Goal: Transaction & Acquisition: Purchase product/service

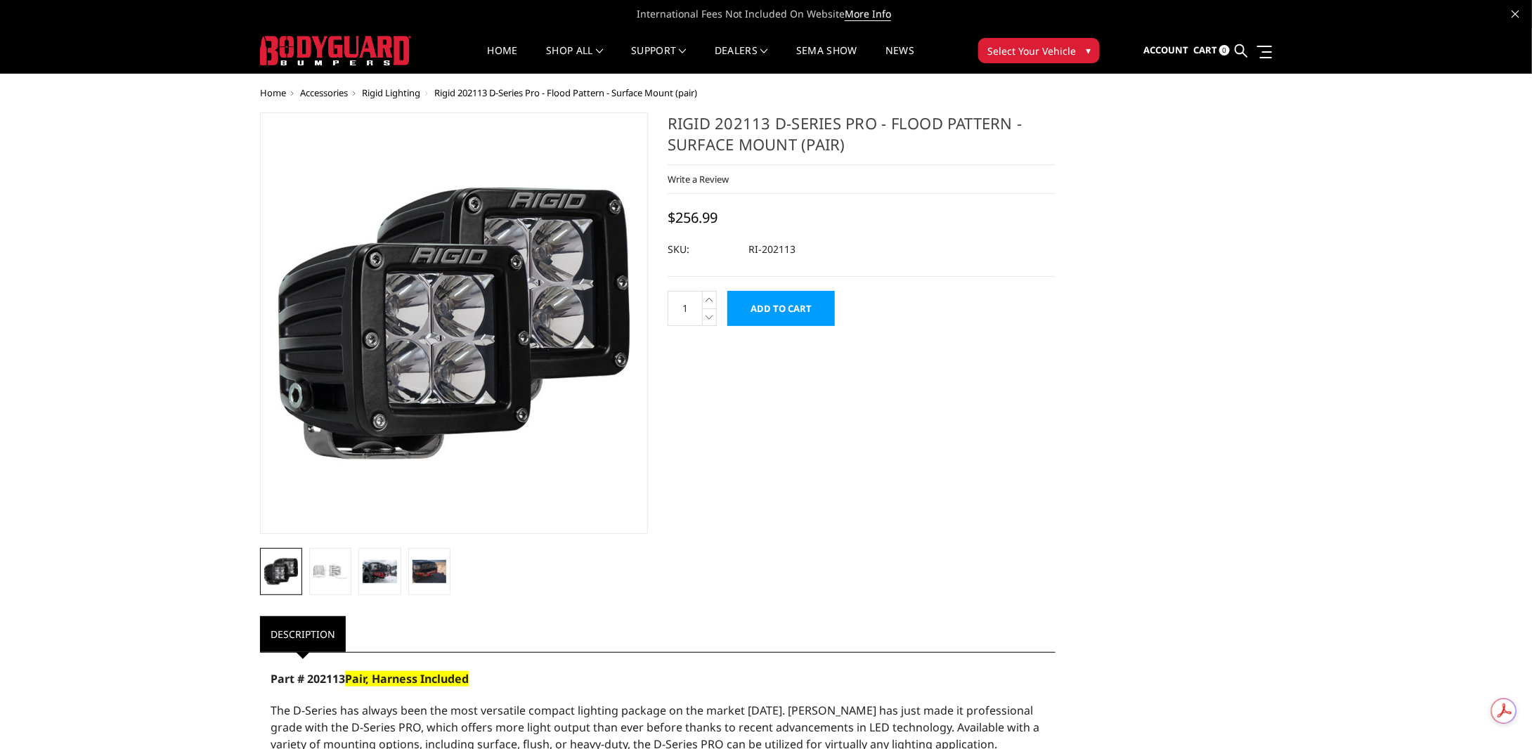
click at [787, 320] on input "Add to Cart" at bounding box center [782, 308] width 108 height 35
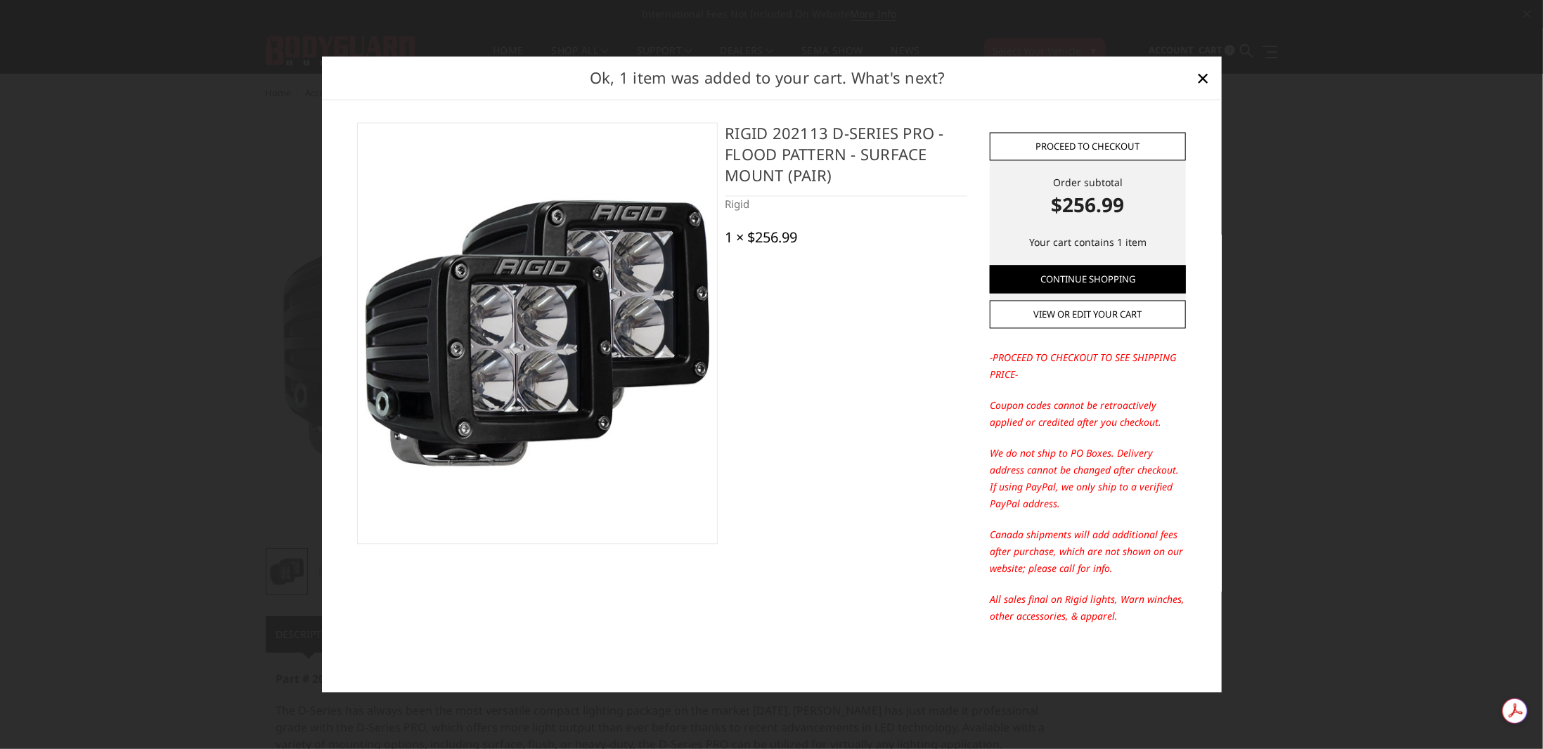
click at [1106, 153] on link "Proceed to checkout" at bounding box center [1088, 146] width 196 height 28
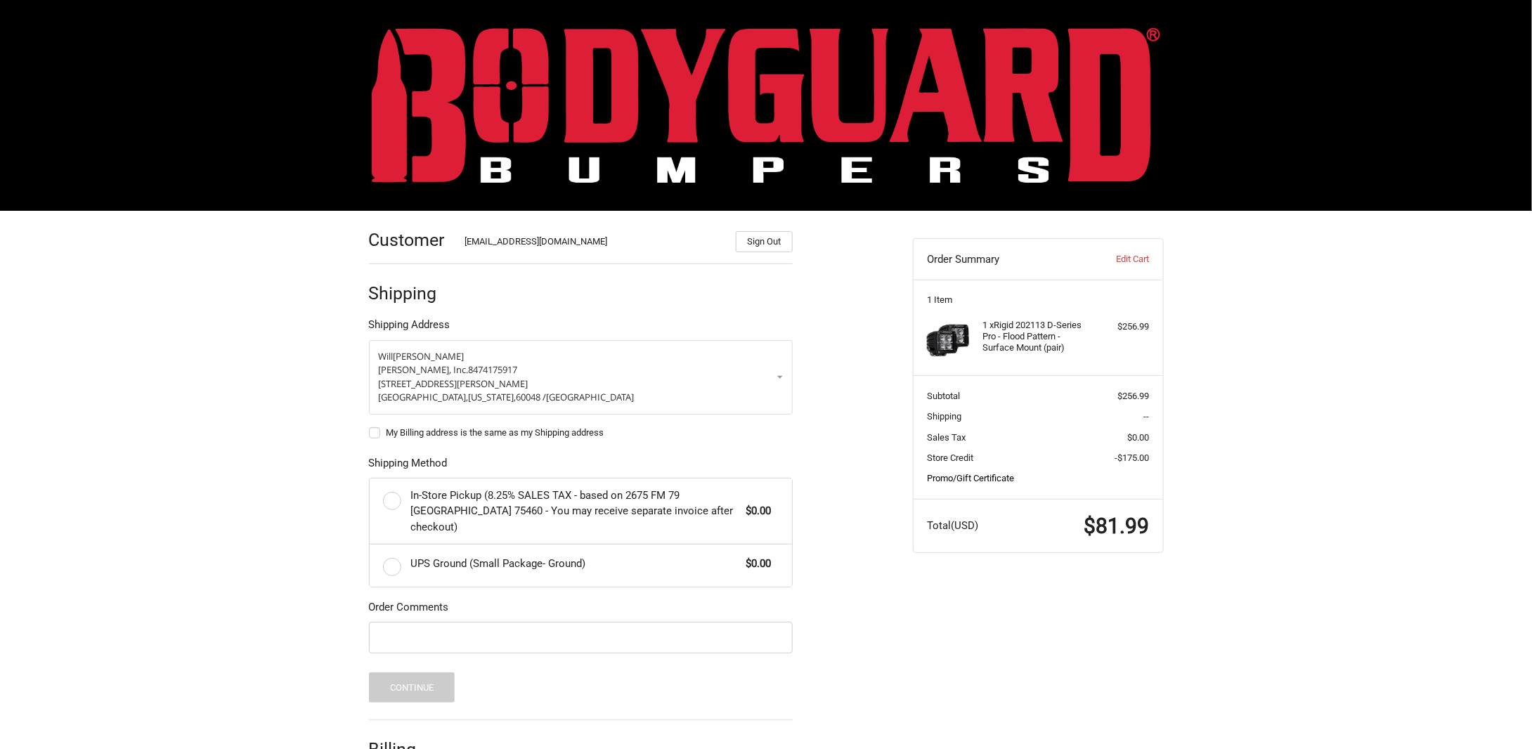
click at [1001, 474] on link "Promo/Gift Certificate" at bounding box center [970, 478] width 87 height 11
click at [988, 510] on input "Gift Certificate or Coupon Code" at bounding box center [1000, 508] width 147 height 32
paste input "5004893"
type input "5"
click at [1016, 512] on input "Gift Certificate or Coupon Code" at bounding box center [1000, 508] width 147 height 32
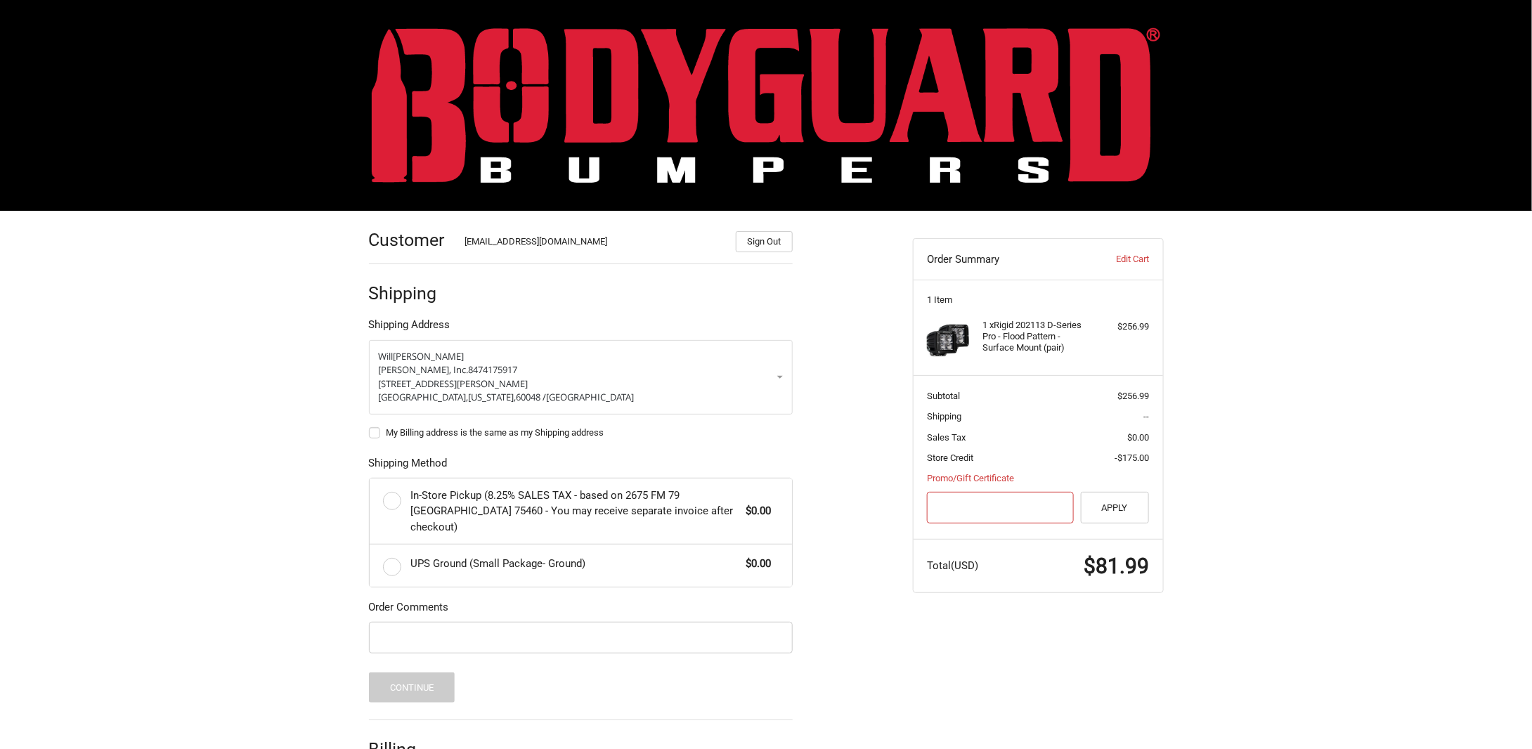
paste input "Z5HY"
type input "Z5HY"
click at [1092, 510] on button "Apply" at bounding box center [1115, 508] width 69 height 32
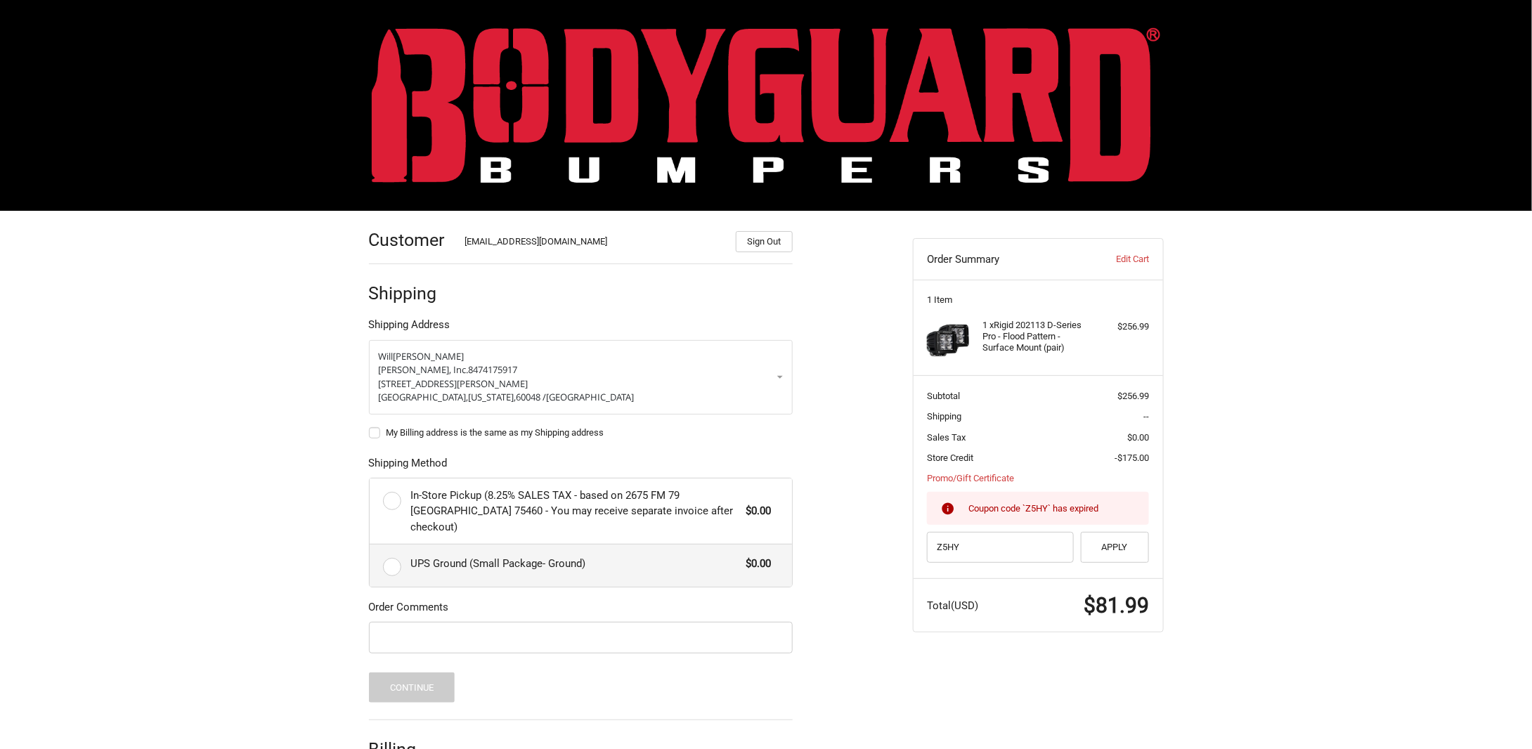
click at [396, 553] on label "UPS Ground (Small Package- Ground) $0.00" at bounding box center [581, 566] width 422 height 42
click at [370, 546] on input "UPS Ground (Small Package- Ground) $0.00" at bounding box center [370, 545] width 1 height 1
radio input "true"
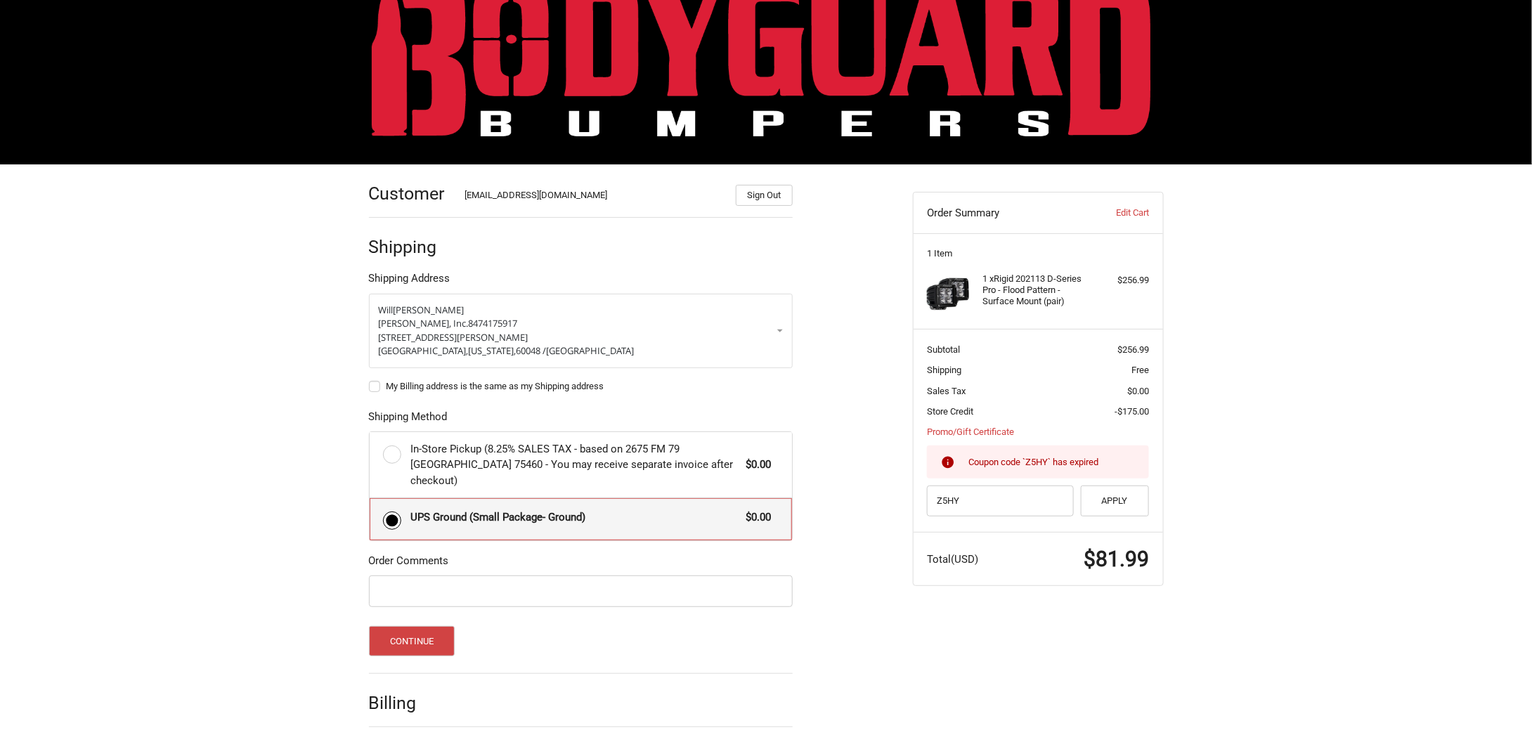
scroll to position [72, 0]
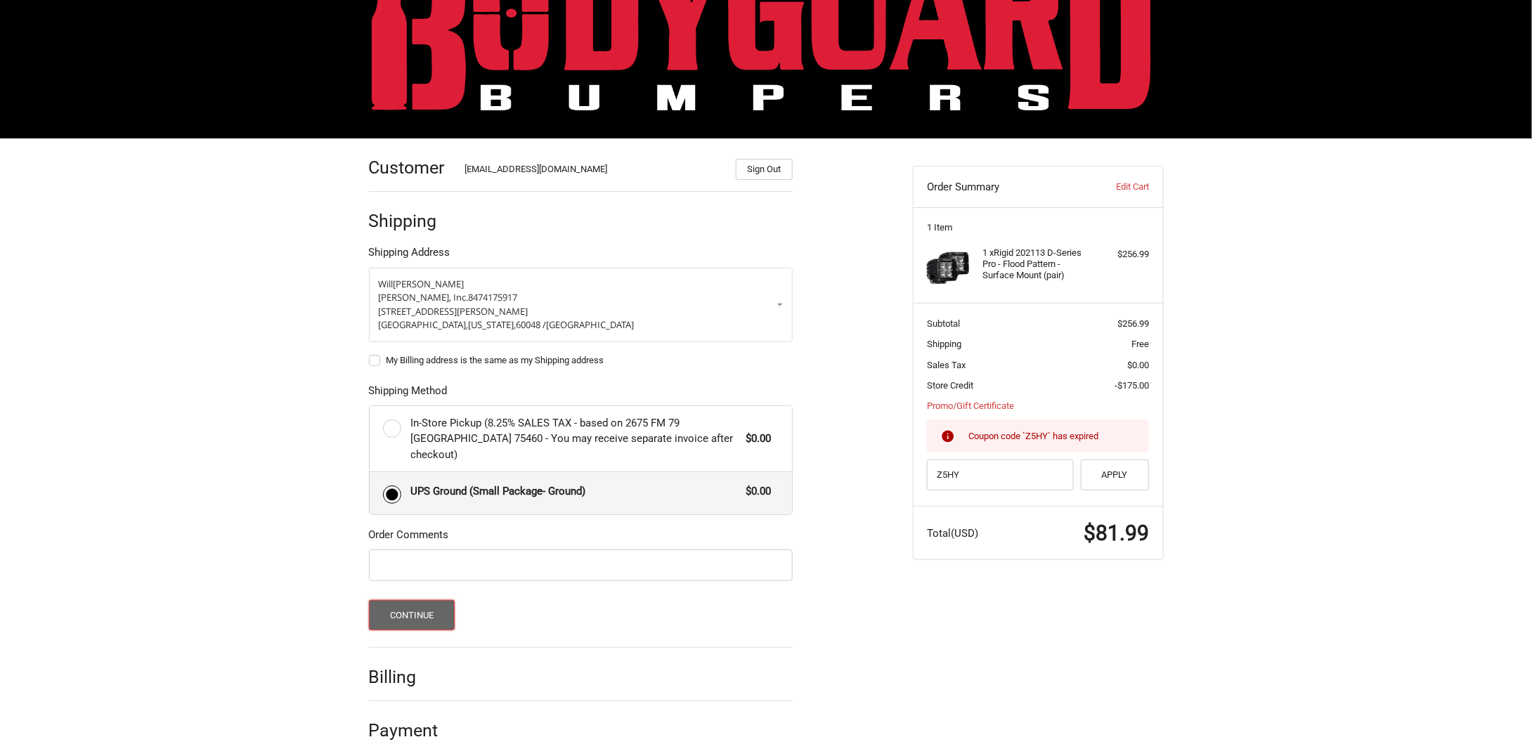
click at [420, 600] on button "Continue" at bounding box center [412, 615] width 86 height 30
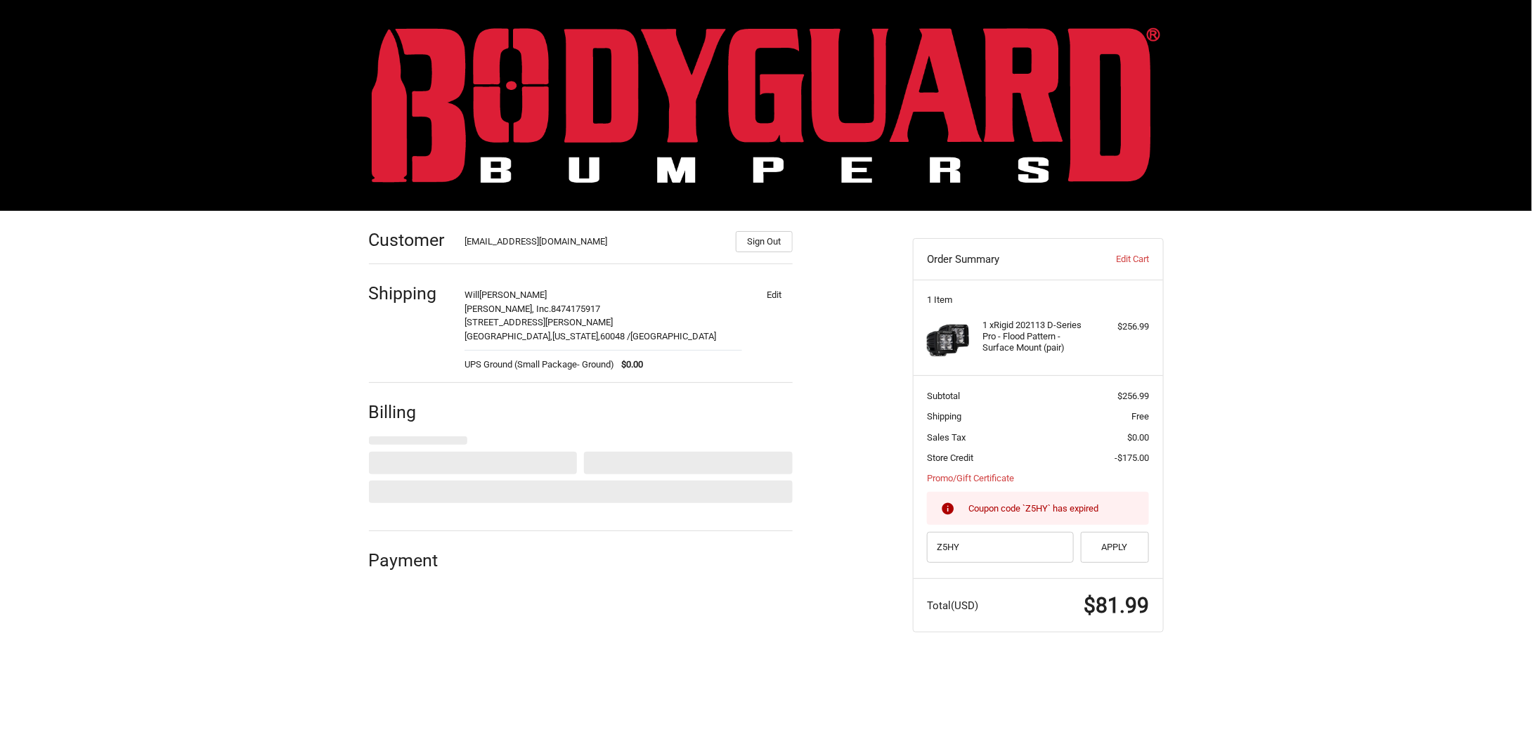
scroll to position [0, 0]
select select "US"
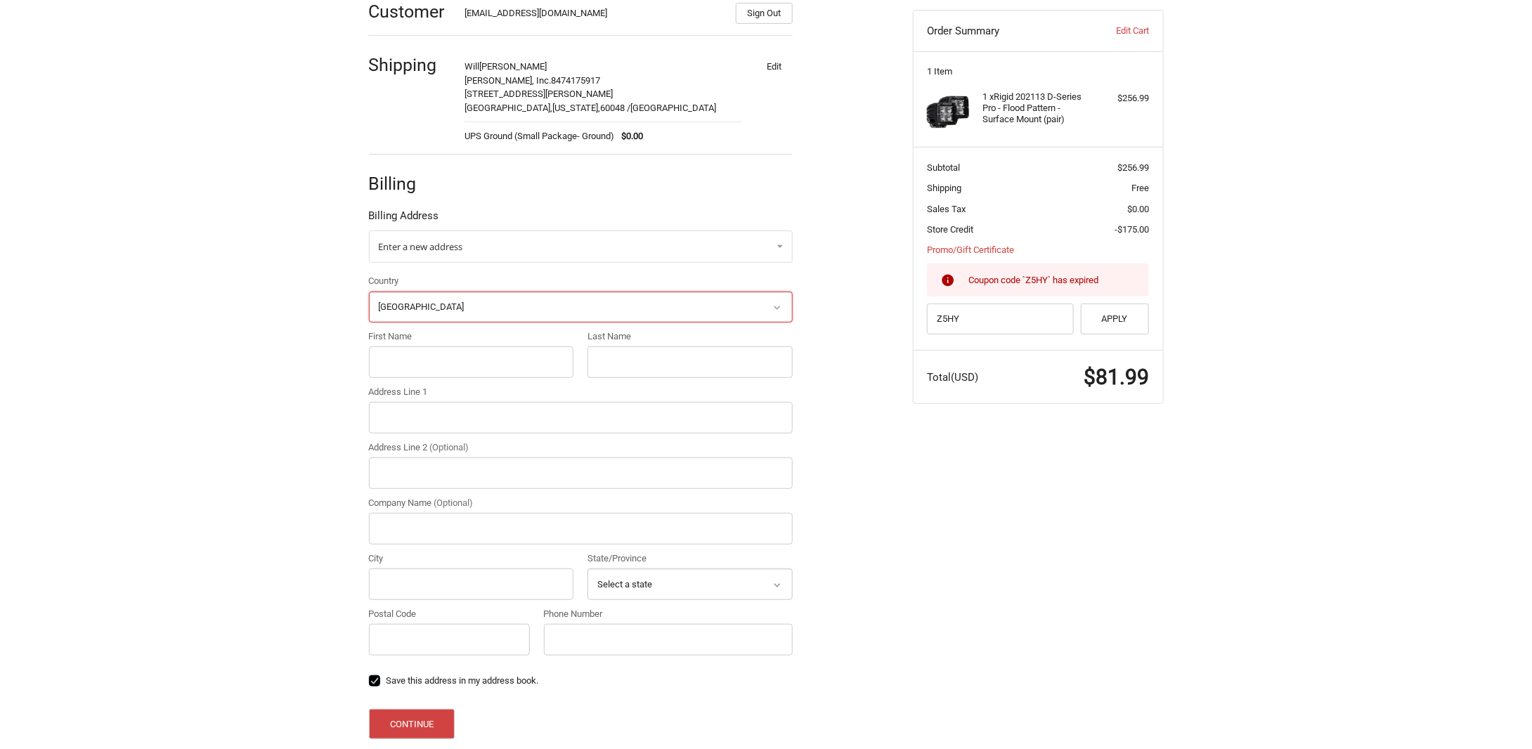
scroll to position [232, 0]
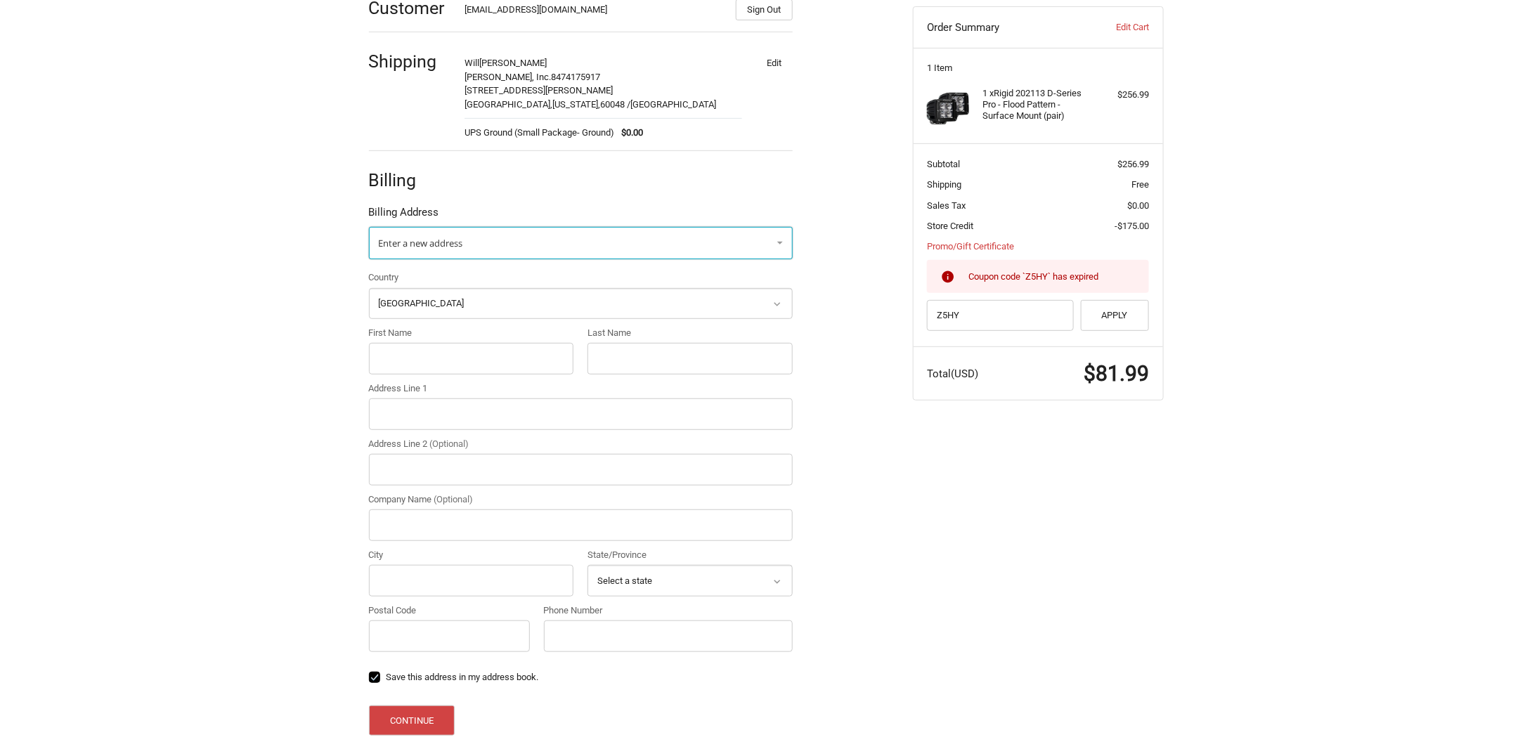
click at [488, 250] on link "Enter a new address" at bounding box center [581, 243] width 424 height 32
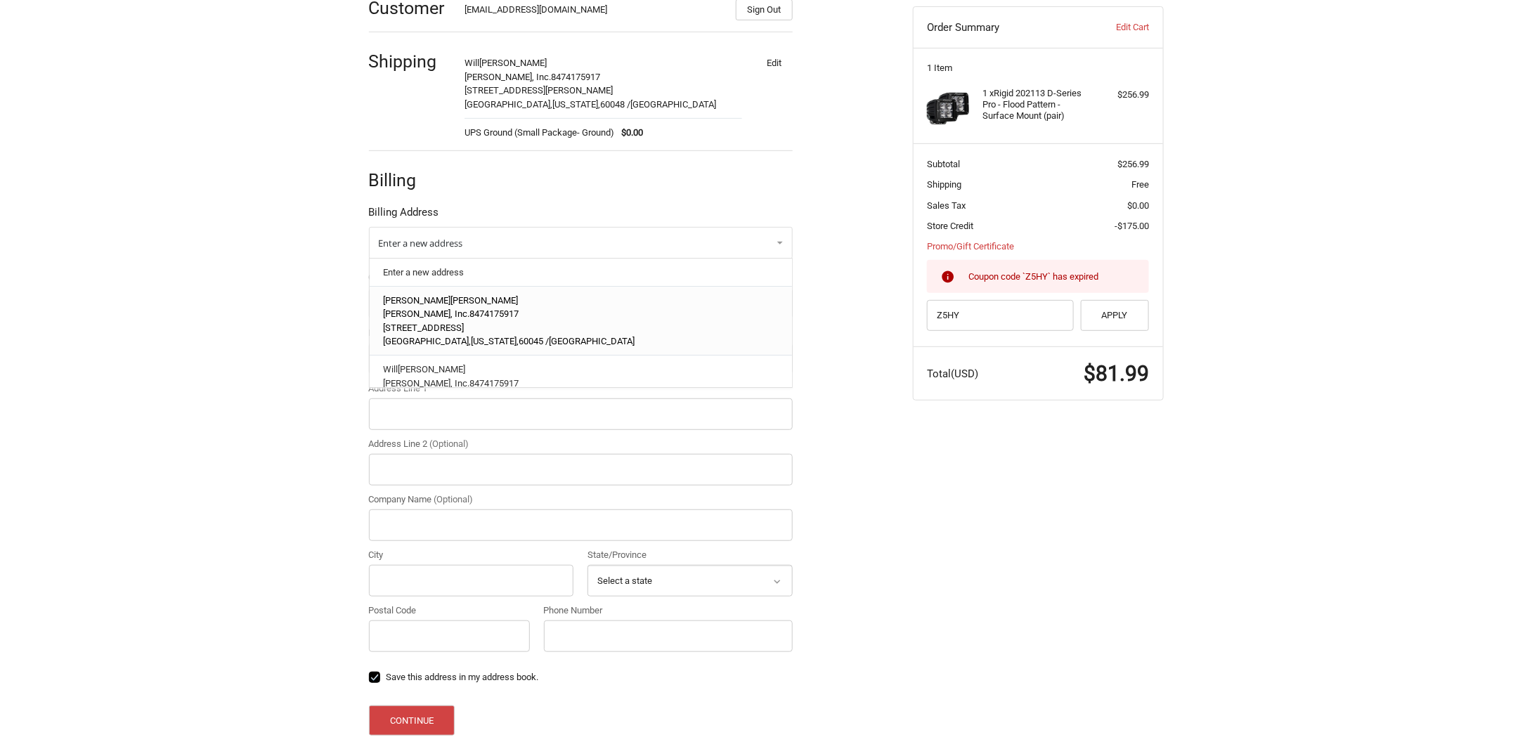
click at [471, 336] on span "Illinois," at bounding box center [495, 341] width 48 height 11
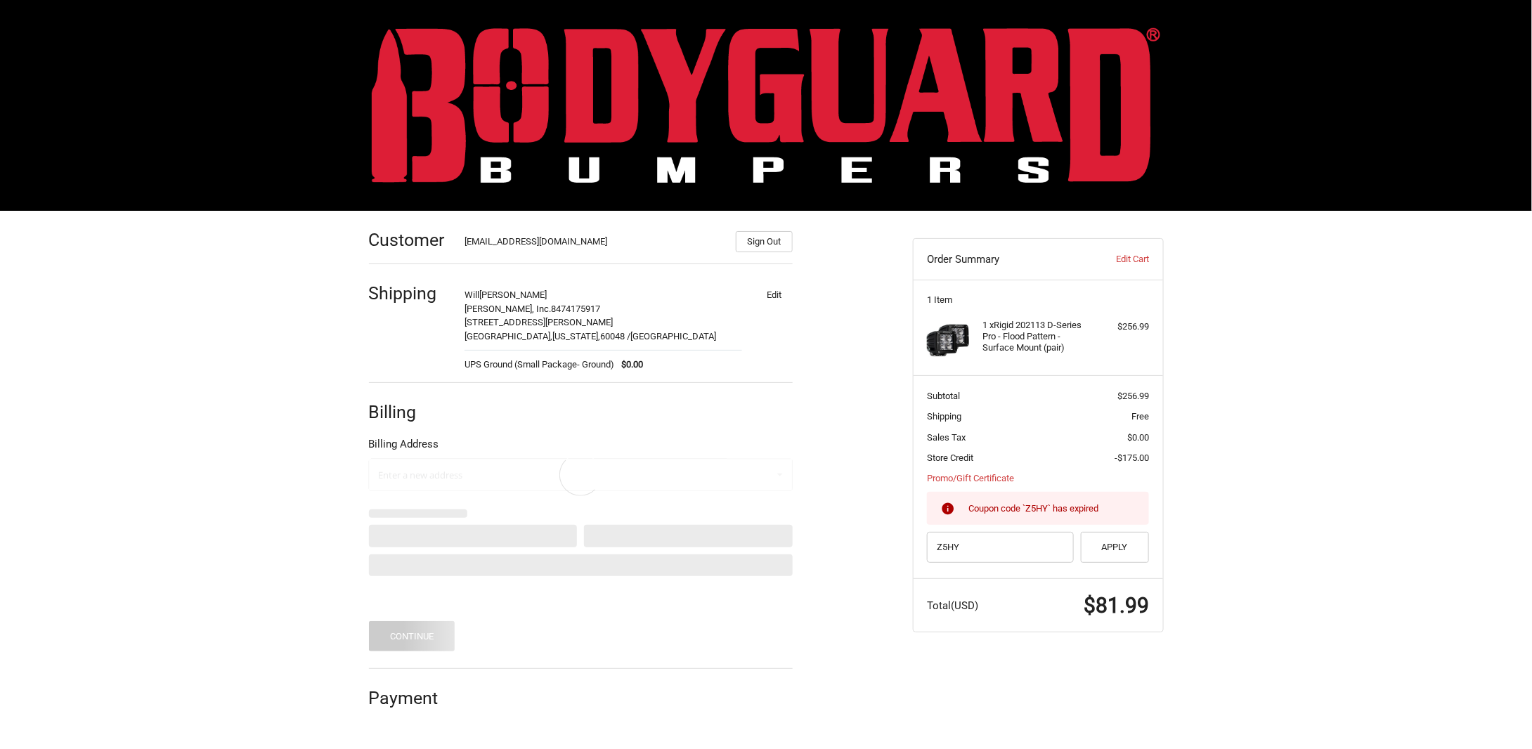
scroll to position [0, 0]
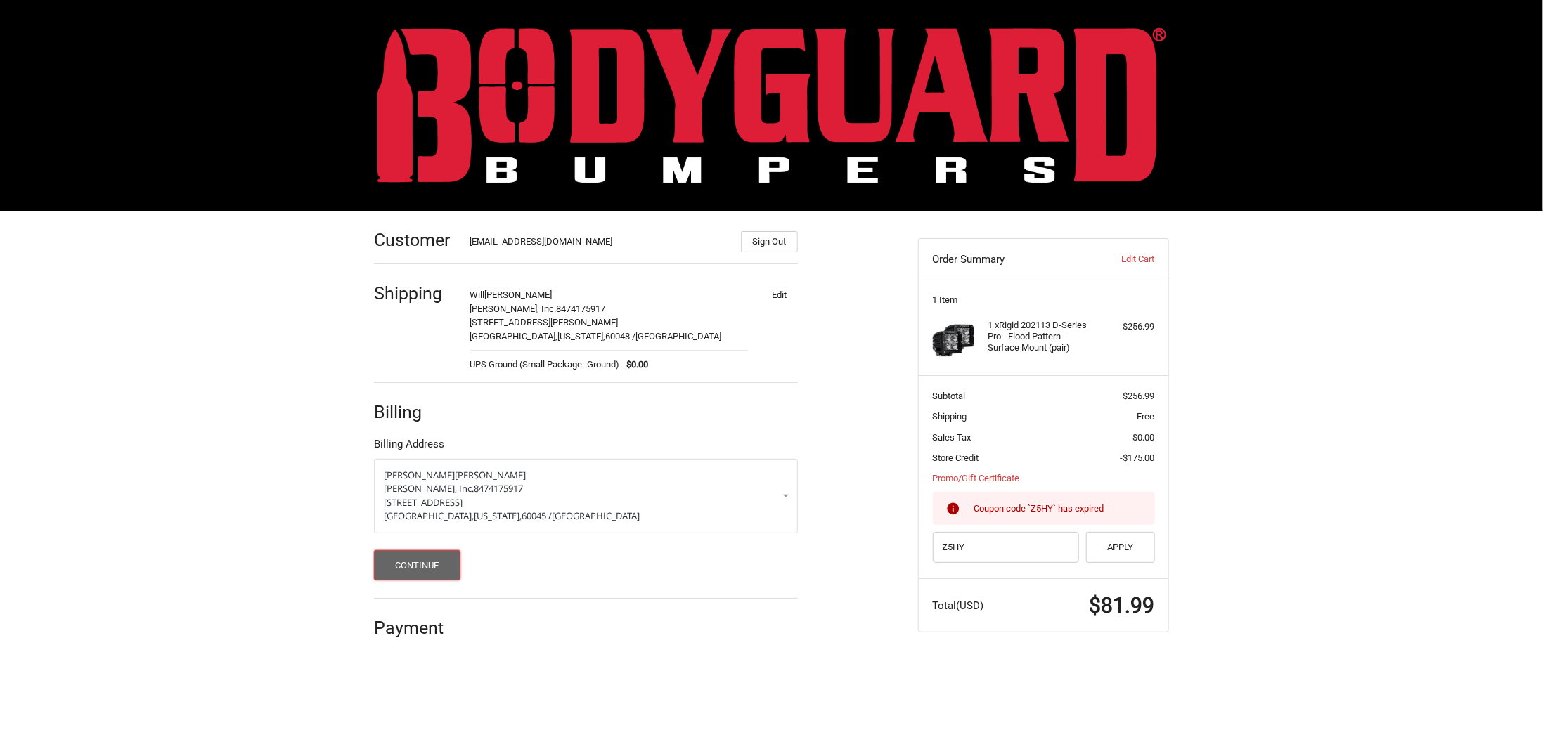
click at [412, 569] on button "Continue" at bounding box center [417, 565] width 86 height 30
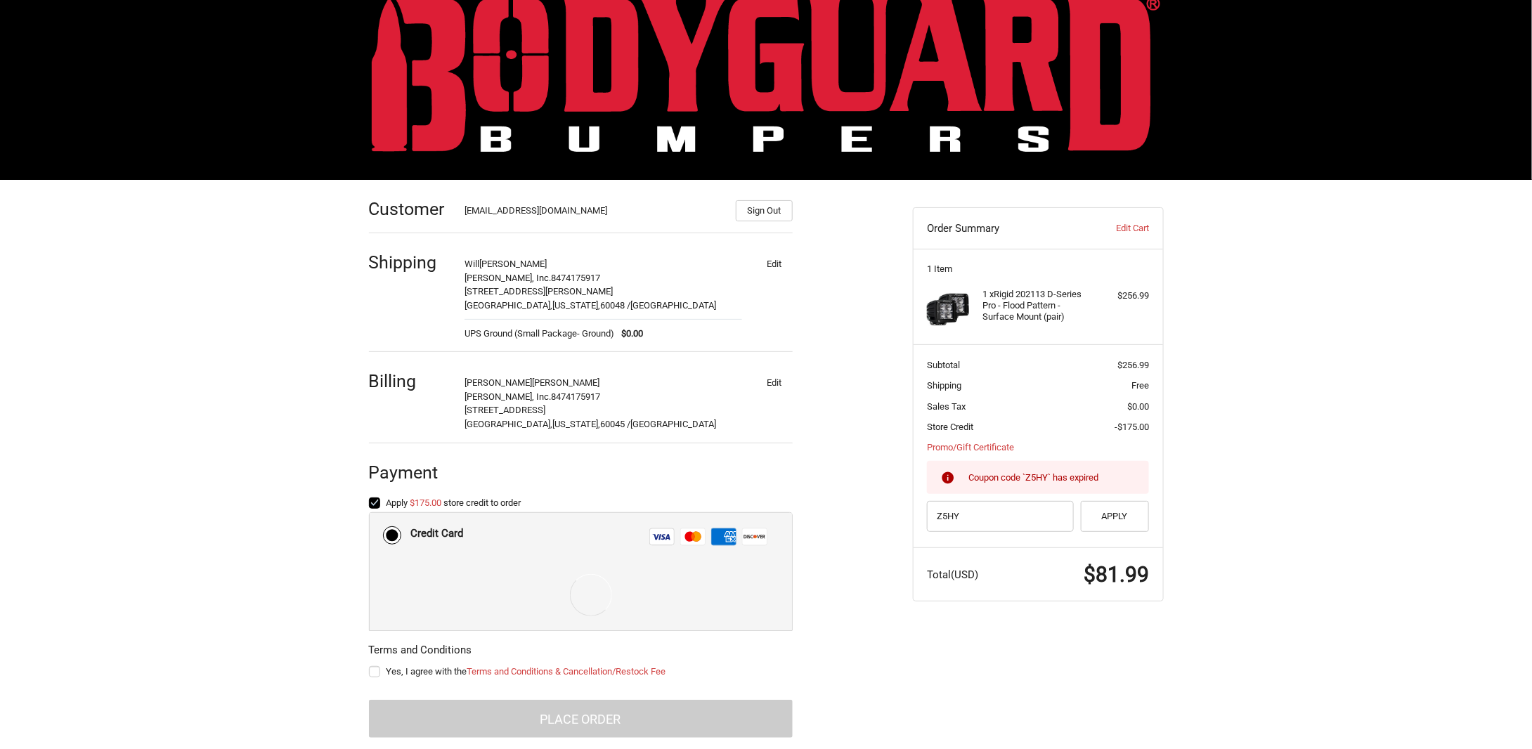
scroll to position [48, 0]
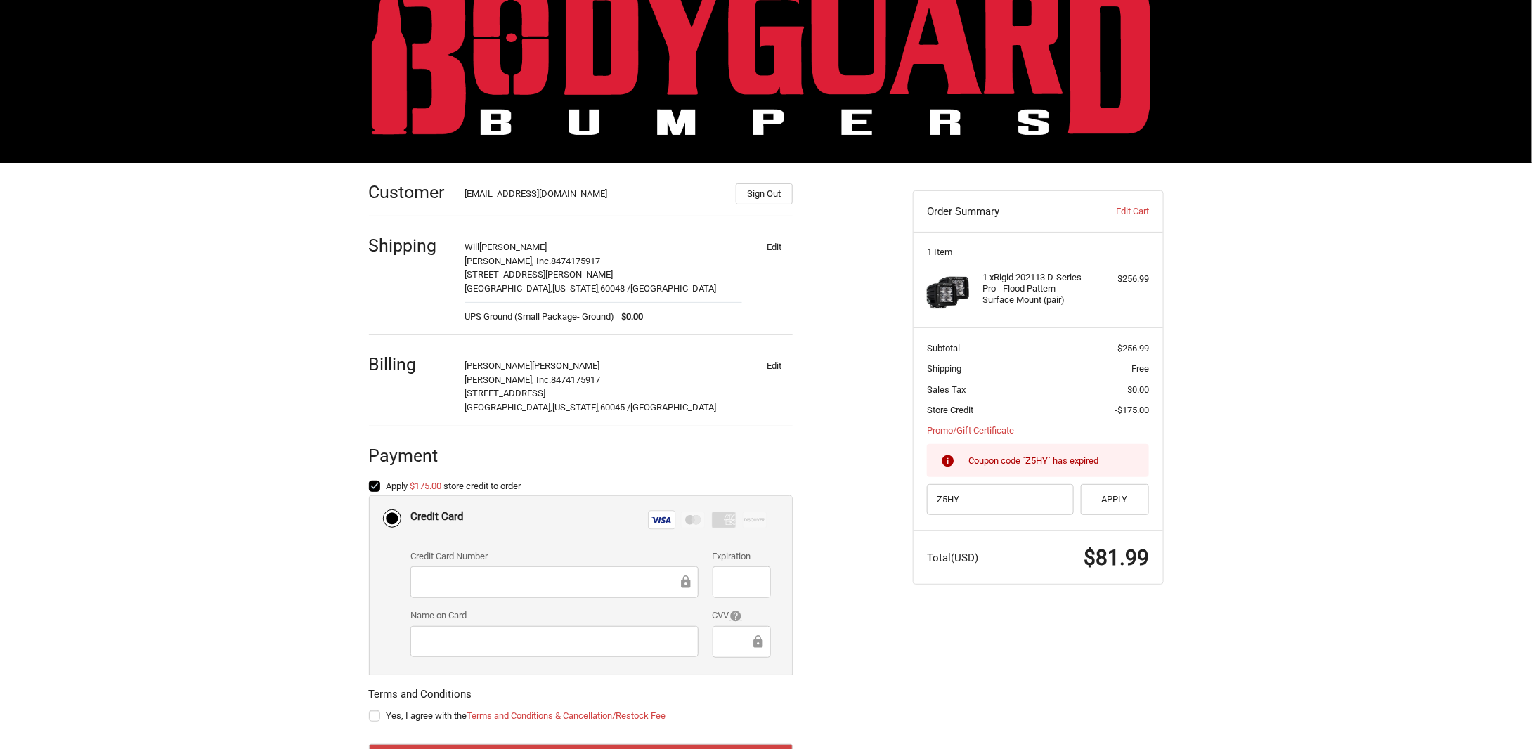
click at [546, 627] on div at bounding box center [555, 642] width 288 height 32
click at [373, 715] on label "Yes, I agree with the Terms and Conditions & Cancellation/Restock Fee" at bounding box center [581, 716] width 424 height 11
click at [370, 710] on input "Yes, I agree with the Terms and Conditions & Cancellation/Restock Fee" at bounding box center [369, 709] width 1 height 1
checkbox input "true"
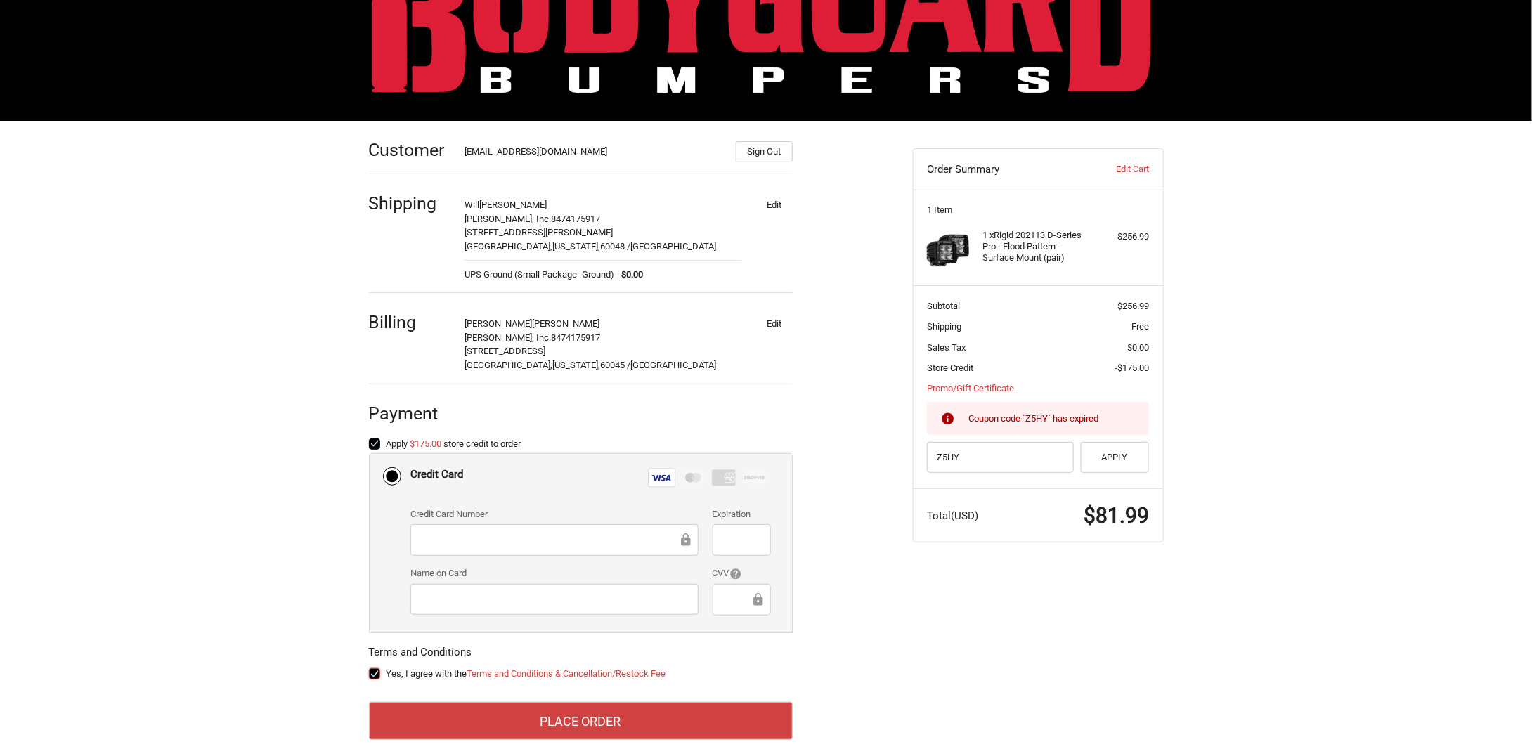
scroll to position [109, 0]
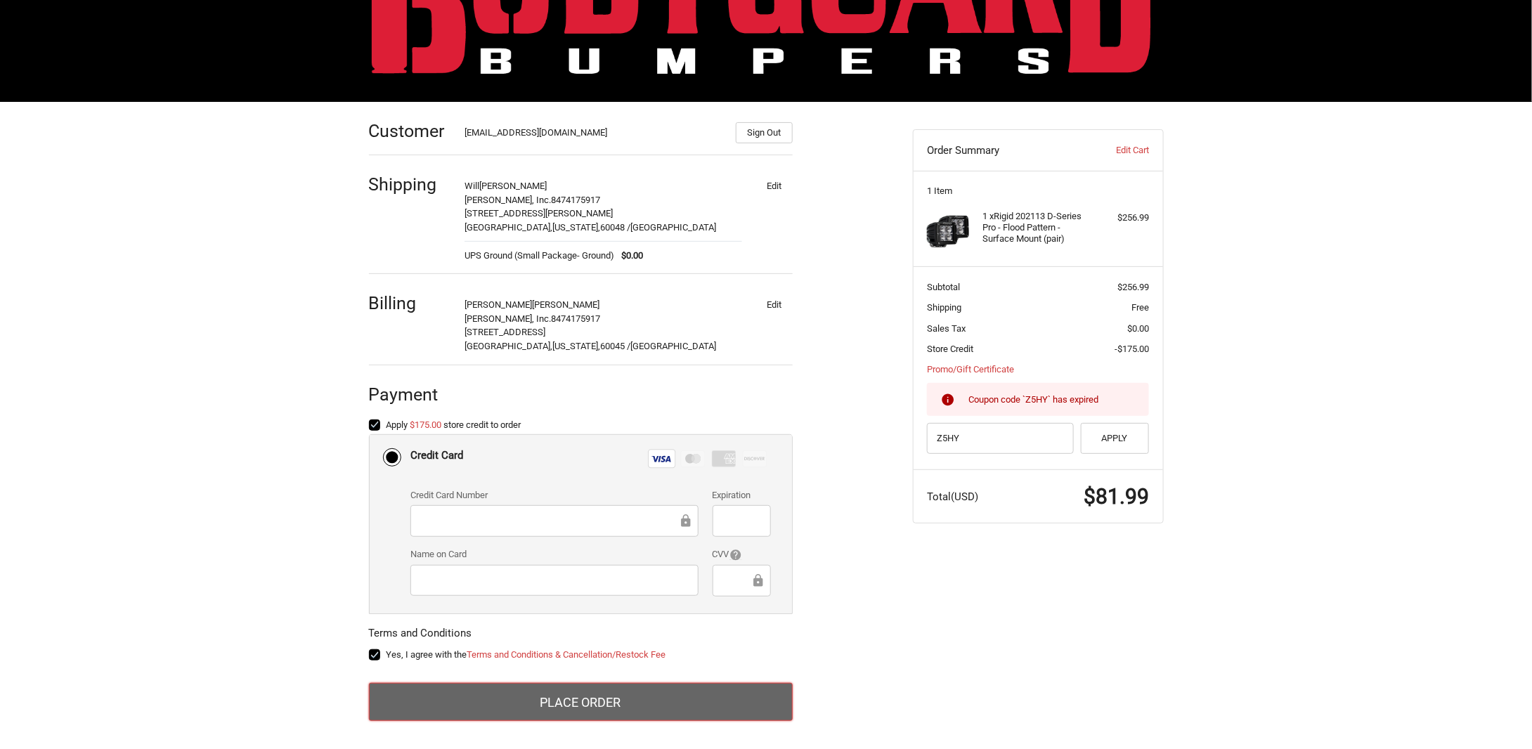
click at [605, 698] on button "Place Order" at bounding box center [581, 702] width 424 height 38
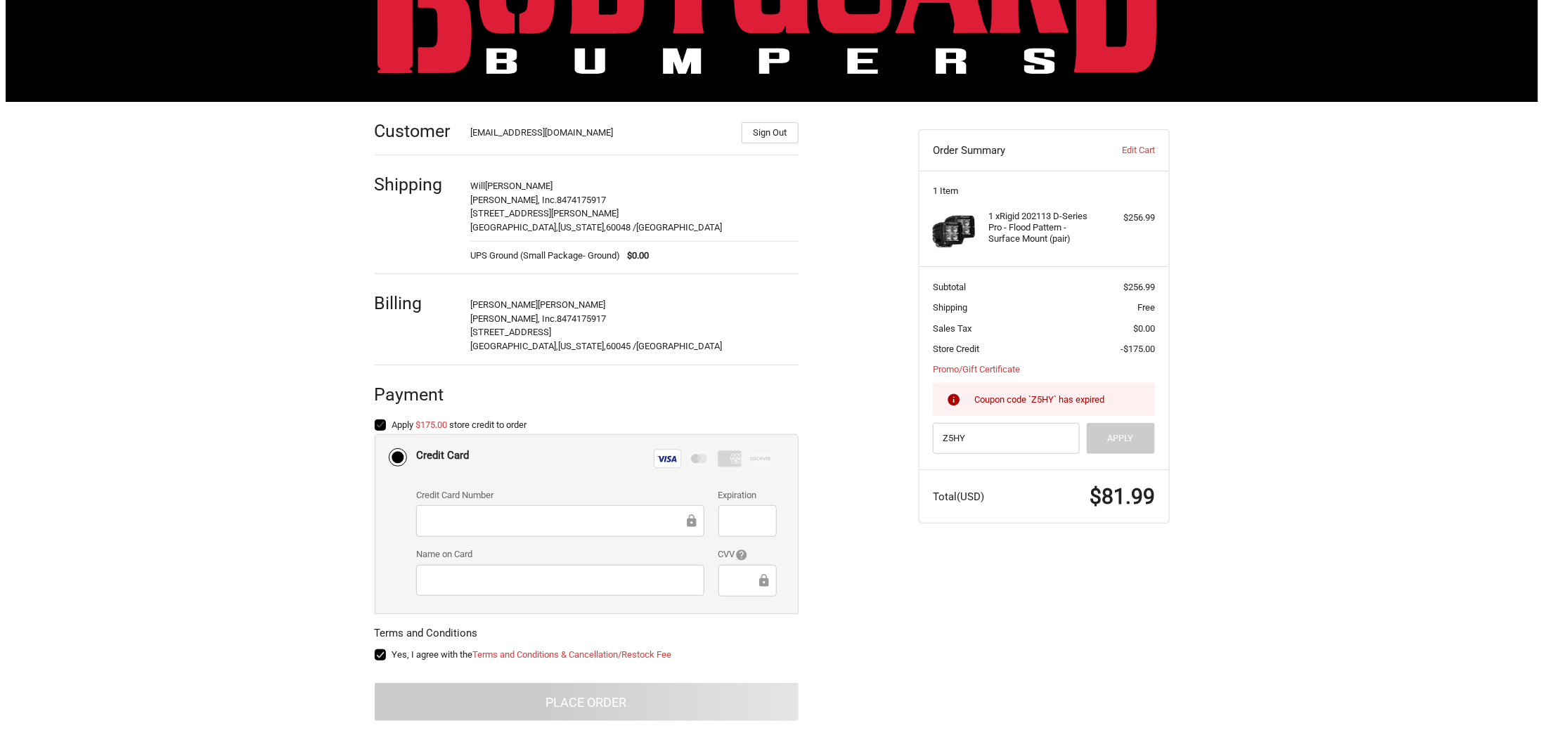
scroll to position [0, 0]
